Goal: Find specific page/section: Find specific page/section

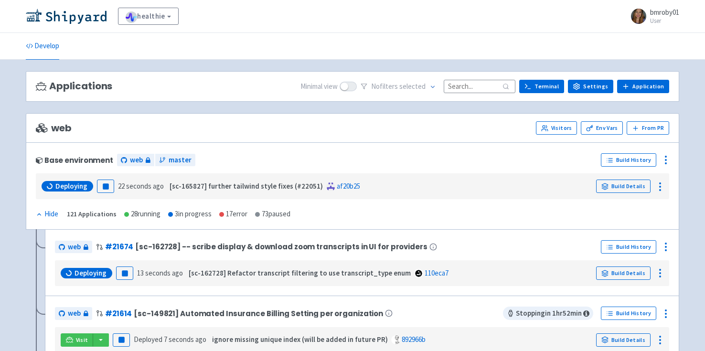
click at [465, 85] on input at bounding box center [480, 86] width 72 height 13
paste input "162856"
type input "1"
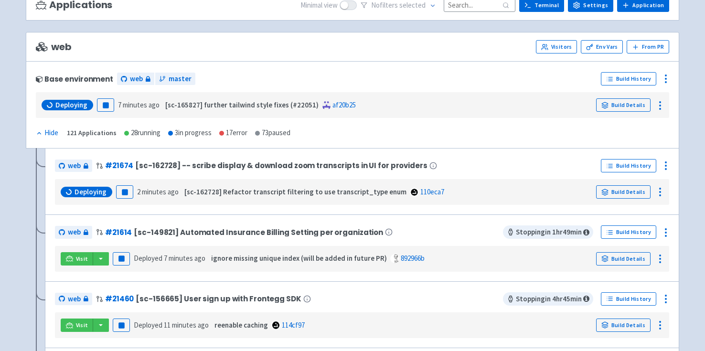
scroll to position [86, 0]
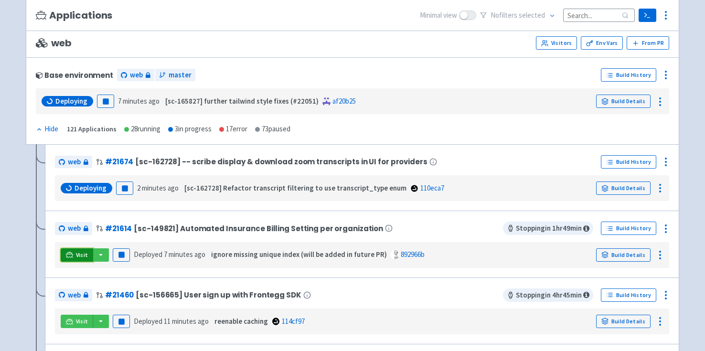
click at [71, 256] on icon at bounding box center [69, 254] width 7 height 7
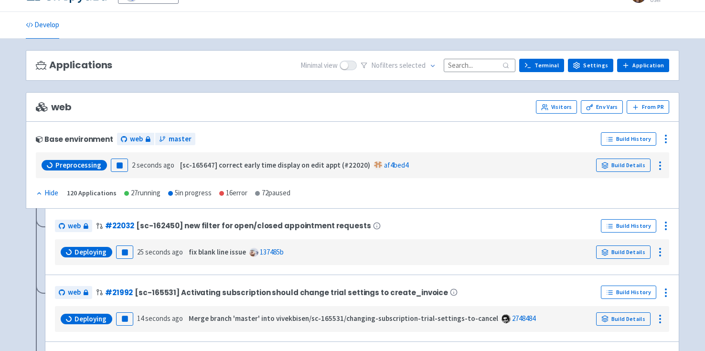
scroll to position [22, 0]
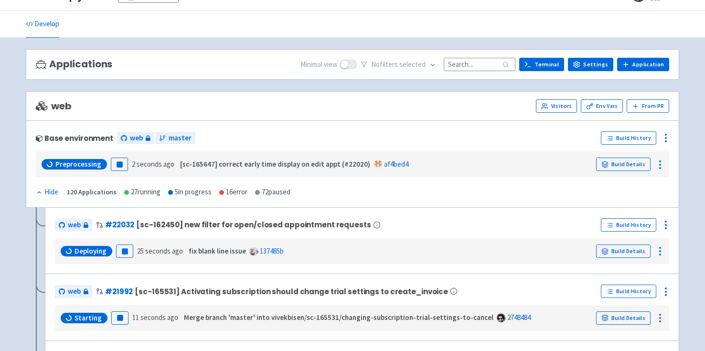
click at [482, 63] on input at bounding box center [480, 64] width 72 height 13
paste input "[EMAIL_ADDRESS][DOMAIN_NAME]"
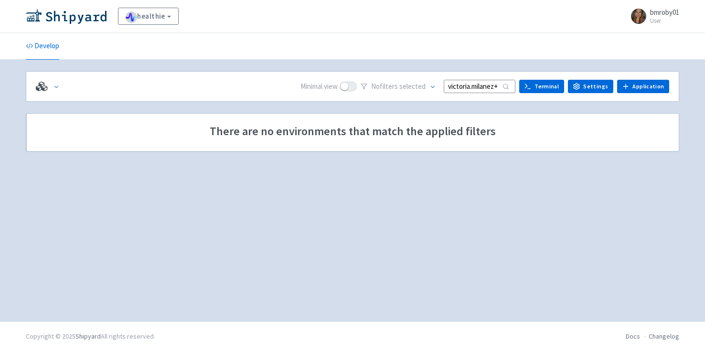
scroll to position [0, 0]
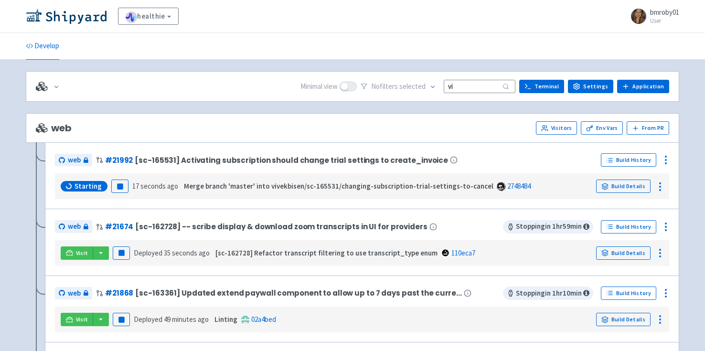
type input "v"
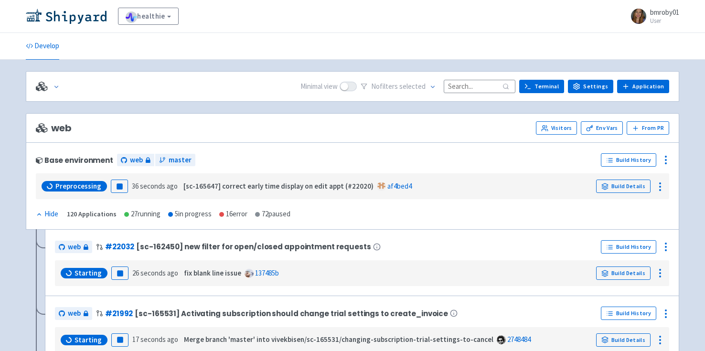
click at [477, 86] on input at bounding box center [480, 86] width 72 height 13
paste input "162856"
type input "162856"
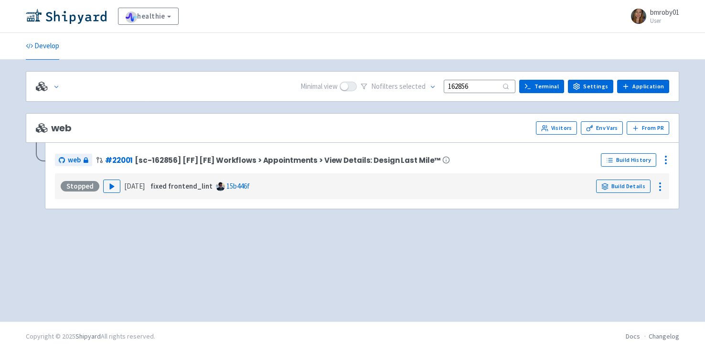
drag, startPoint x: 482, startPoint y: 87, endPoint x: 426, endPoint y: 83, distance: 56.5
click at [426, 83] on div "No filter s selected 162856" at bounding box center [438, 86] width 155 height 15
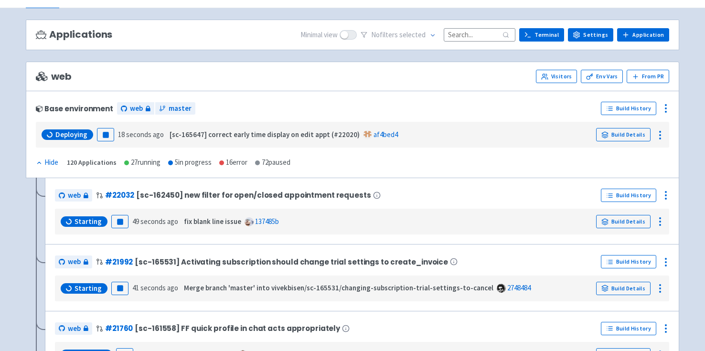
scroll to position [51, 0]
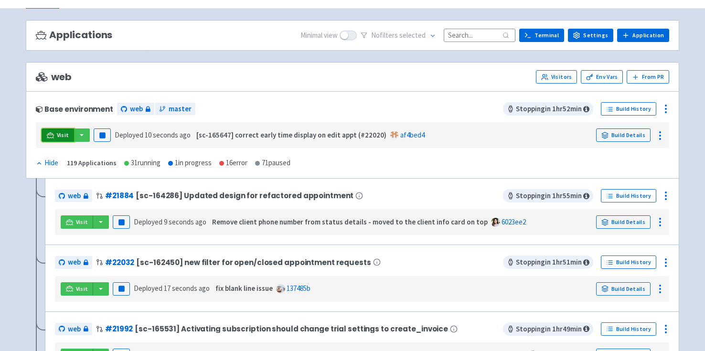
click at [65, 133] on span "Visit" at bounding box center [63, 135] width 12 height 8
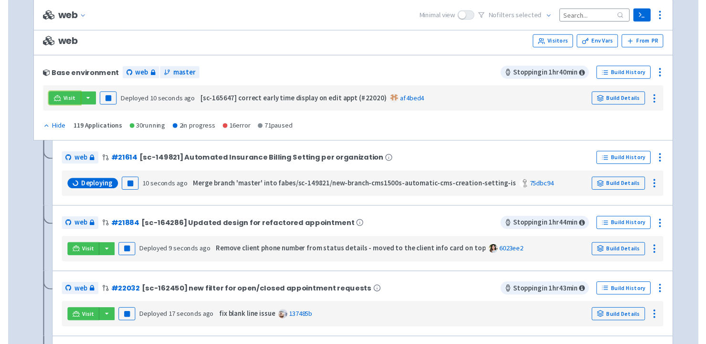
scroll to position [96, 0]
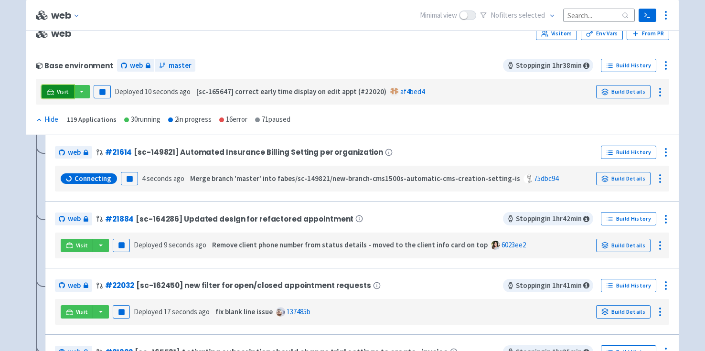
click at [57, 92] on span "Visit" at bounding box center [63, 92] width 12 height 8
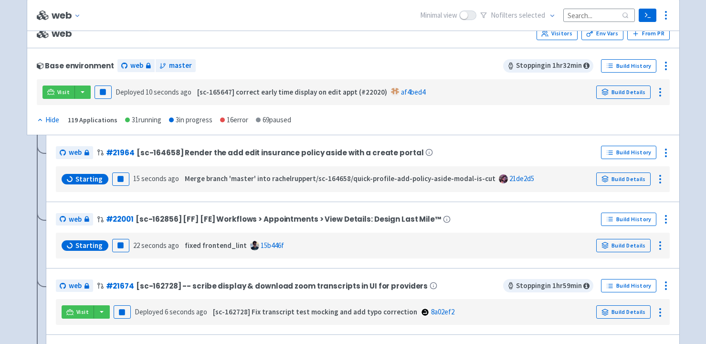
click at [589, 14] on input at bounding box center [600, 15] width 72 height 13
paste input "162856"
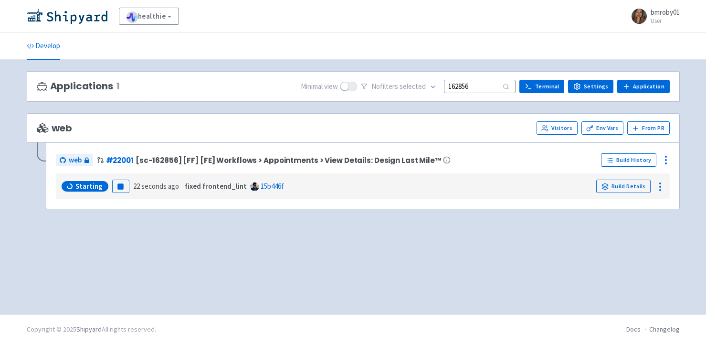
type input "162856"
click at [452, 253] on div "Applications 1 Minimal view No filter s selected 162856 Terminal Settings Appli…" at bounding box center [353, 187] width 653 height 232
click at [70, 188] on icon at bounding box center [70, 188] width 8 height 1
click at [78, 187] on span "Visit" at bounding box center [82, 186] width 12 height 8
